Goal: Find contact information: Find contact information

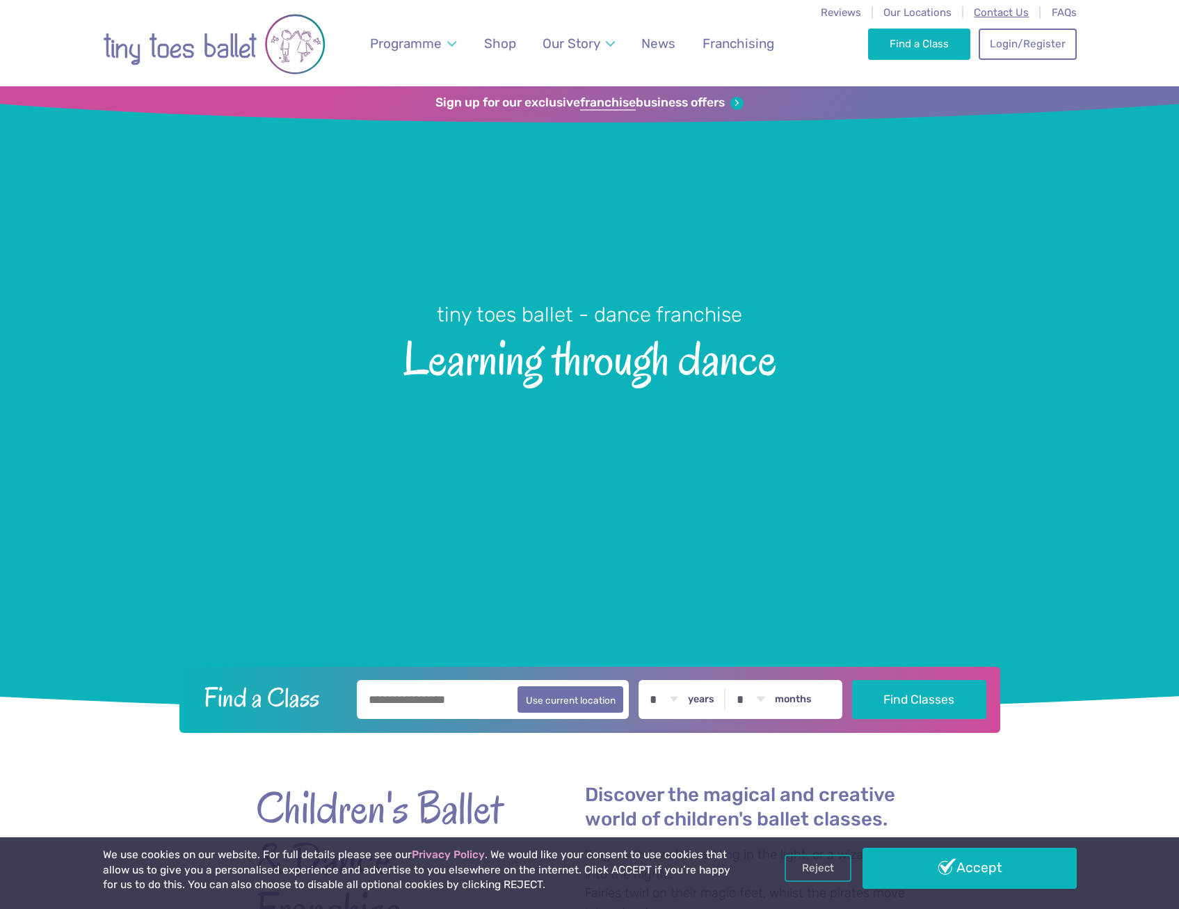
click at [996, 10] on span "Contact Us" at bounding box center [1001, 12] width 55 height 13
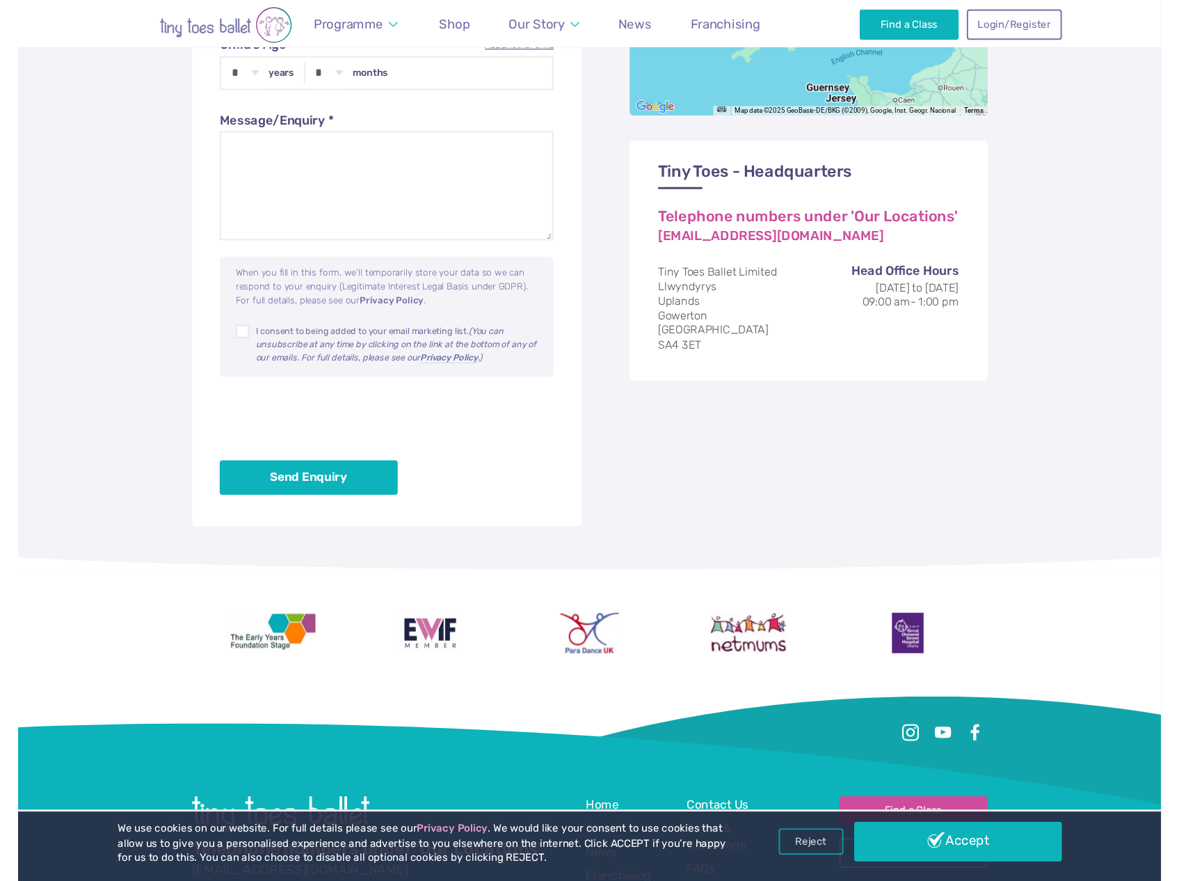
scroll to position [900, 0]
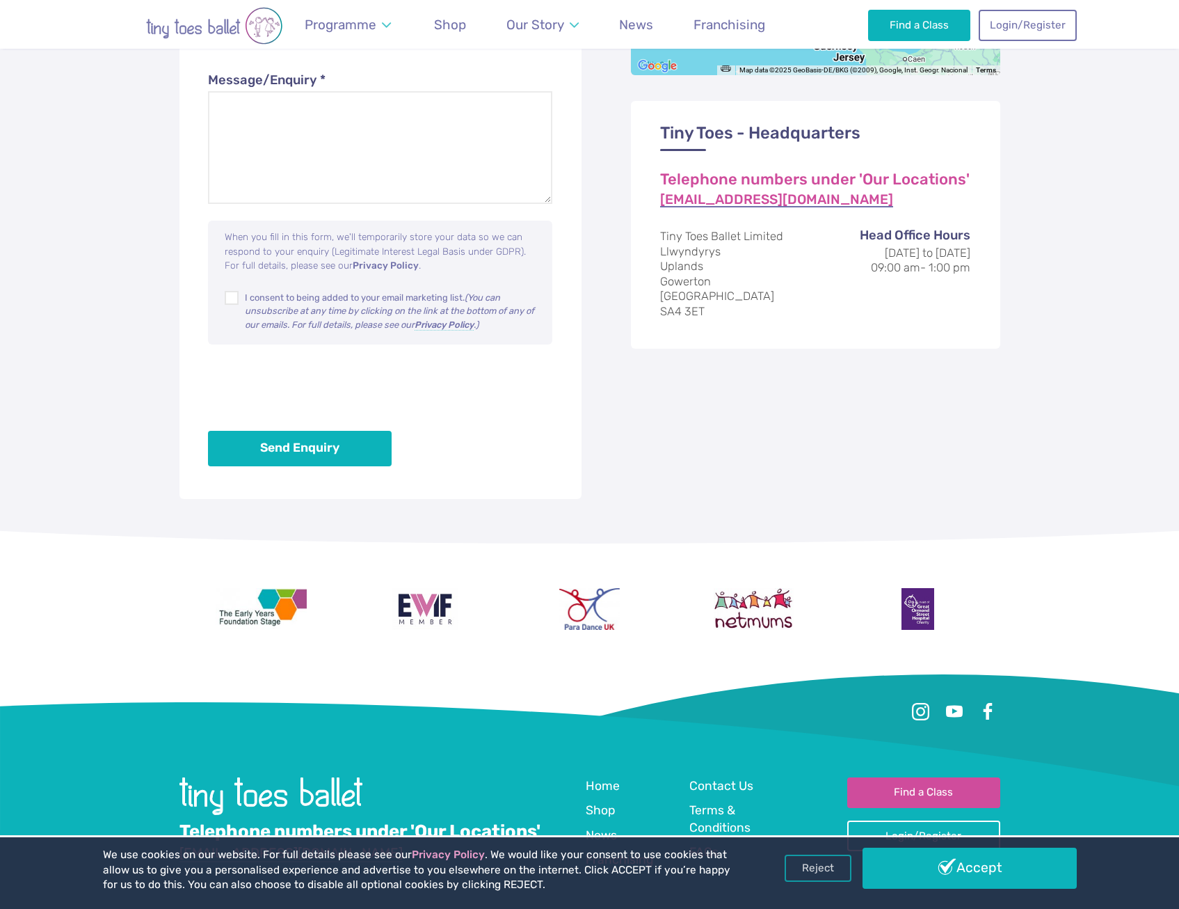
click at [784, 203] on link "[EMAIL_ADDRESS][DOMAIN_NAME]" at bounding box center [776, 200] width 233 height 15
